Goal: Navigation & Orientation: Find specific page/section

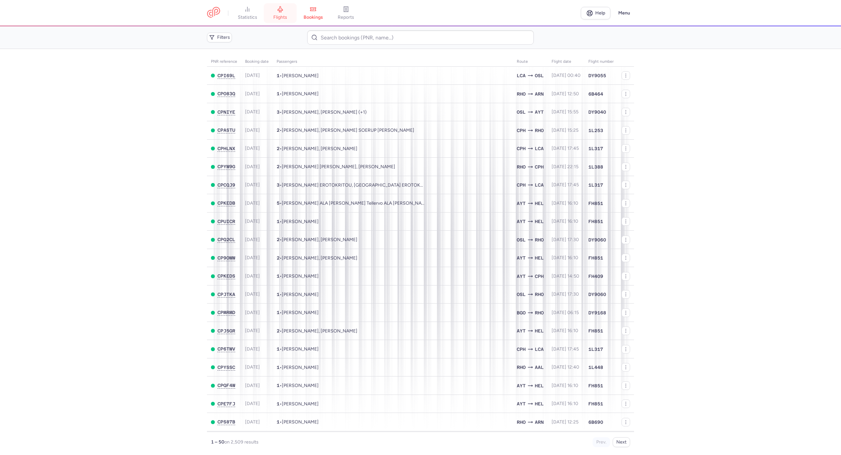
click at [282, 10] on icon at bounding box center [280, 10] width 5 height 6
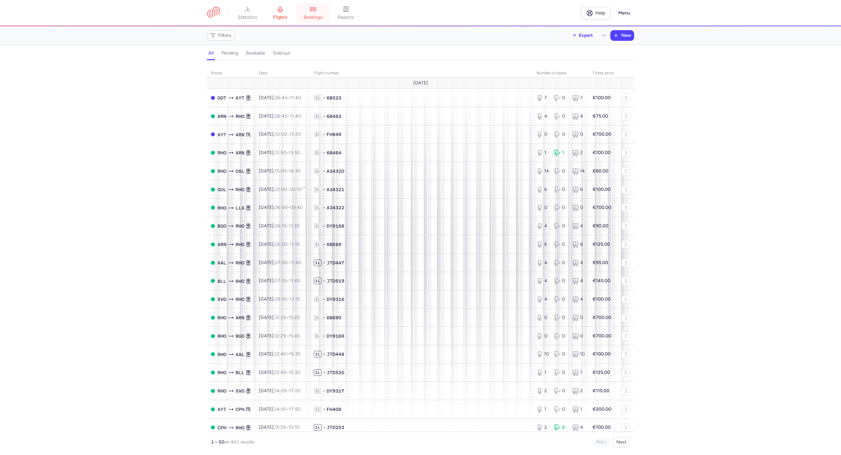
click at [312, 15] on span "bookings" at bounding box center [313, 17] width 19 height 6
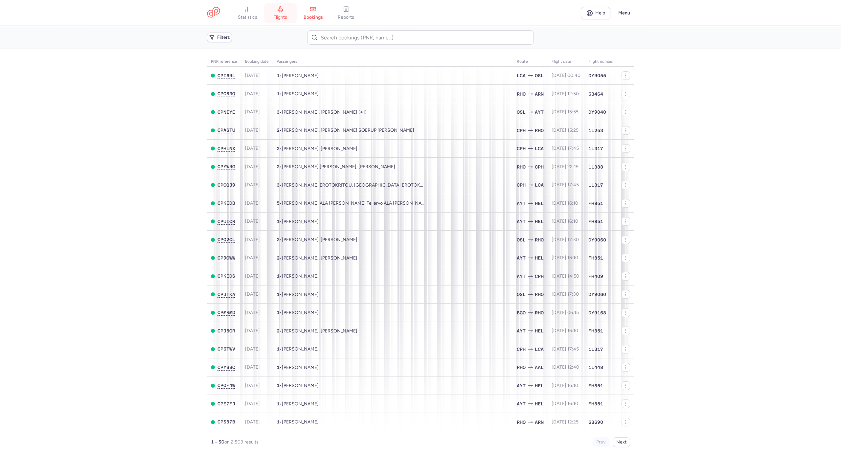
click at [285, 10] on link "flights" at bounding box center [280, 13] width 33 height 14
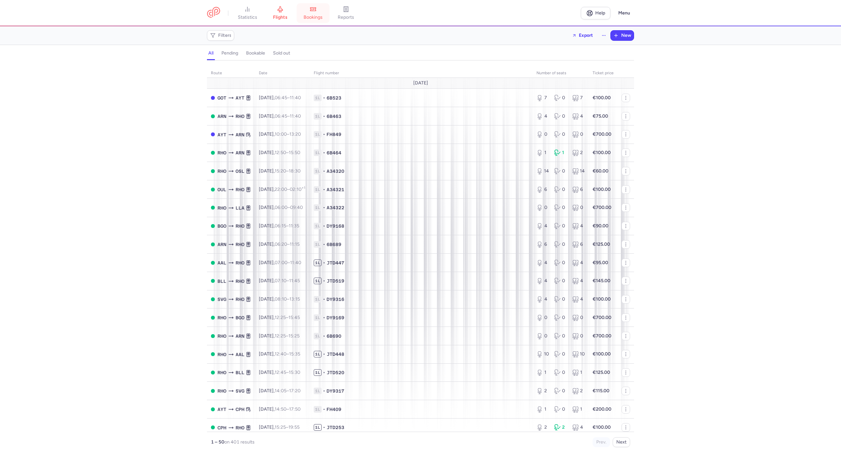
click at [316, 7] on icon at bounding box center [313, 9] width 7 height 7
